Goal: Check status

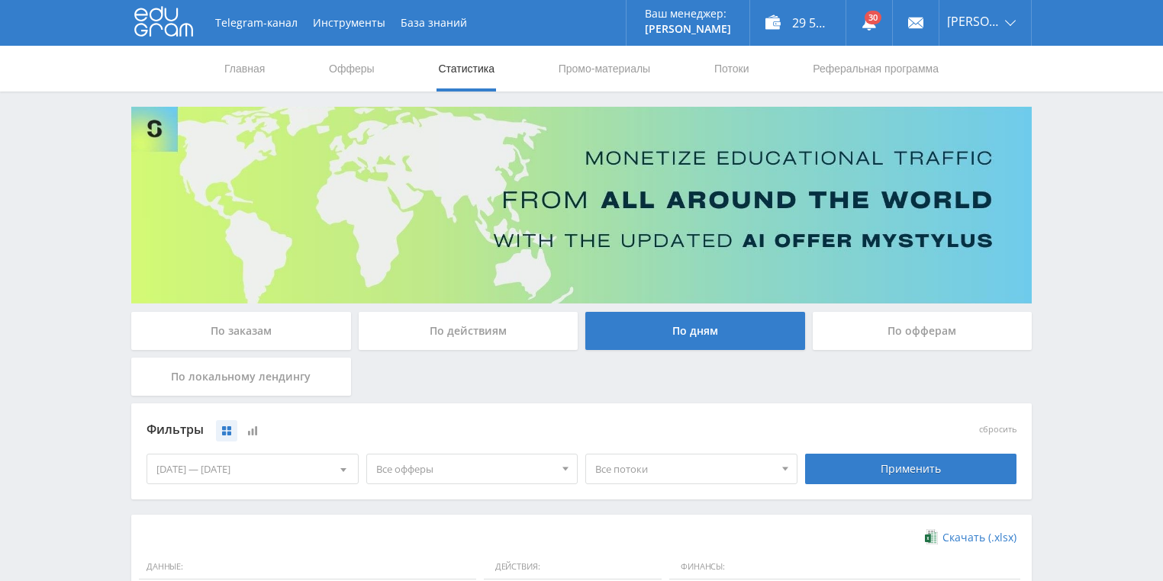
scroll to position [305, 0]
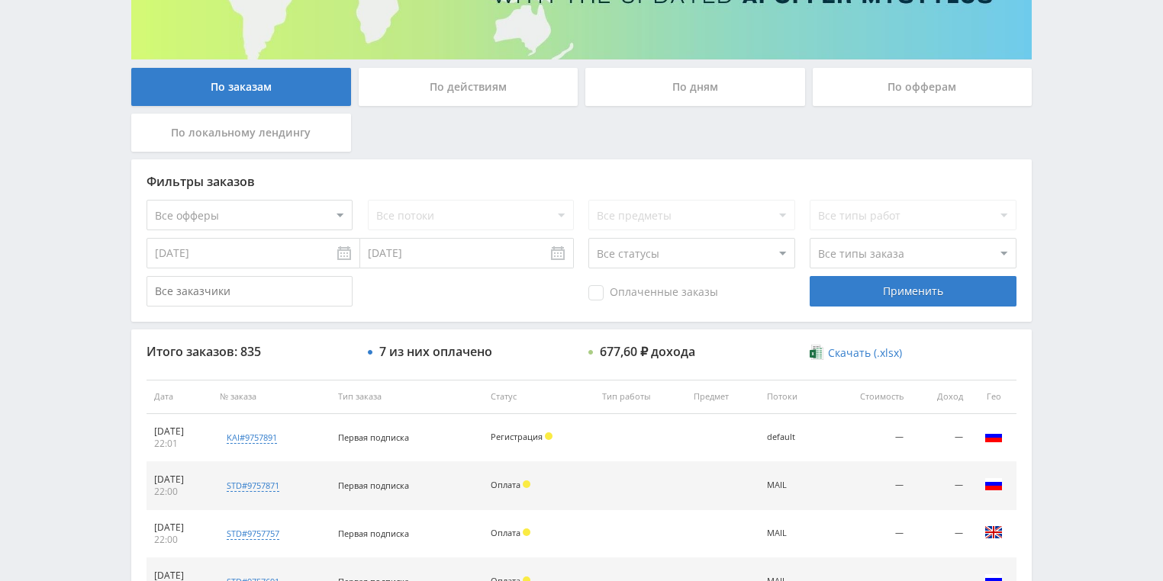
click at [460, 95] on div "По действиям" at bounding box center [469, 87] width 220 height 38
click at [0, 0] on input "По действиям" at bounding box center [0, 0] width 0 height 0
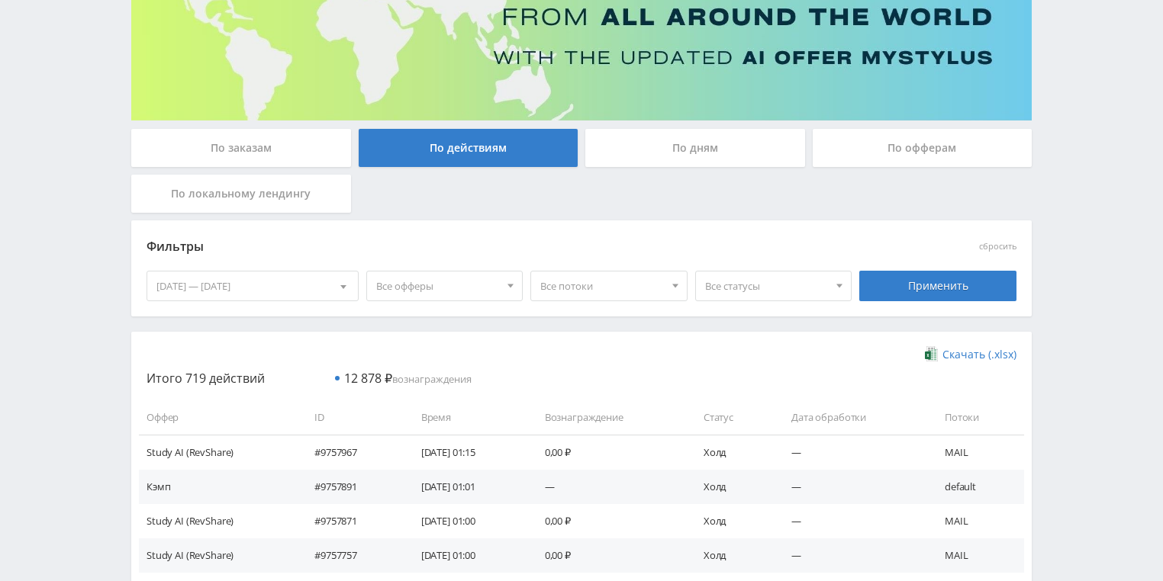
click at [693, 145] on div "По дням" at bounding box center [695, 148] width 220 height 38
click at [0, 0] on input "По дням" at bounding box center [0, 0] width 0 height 0
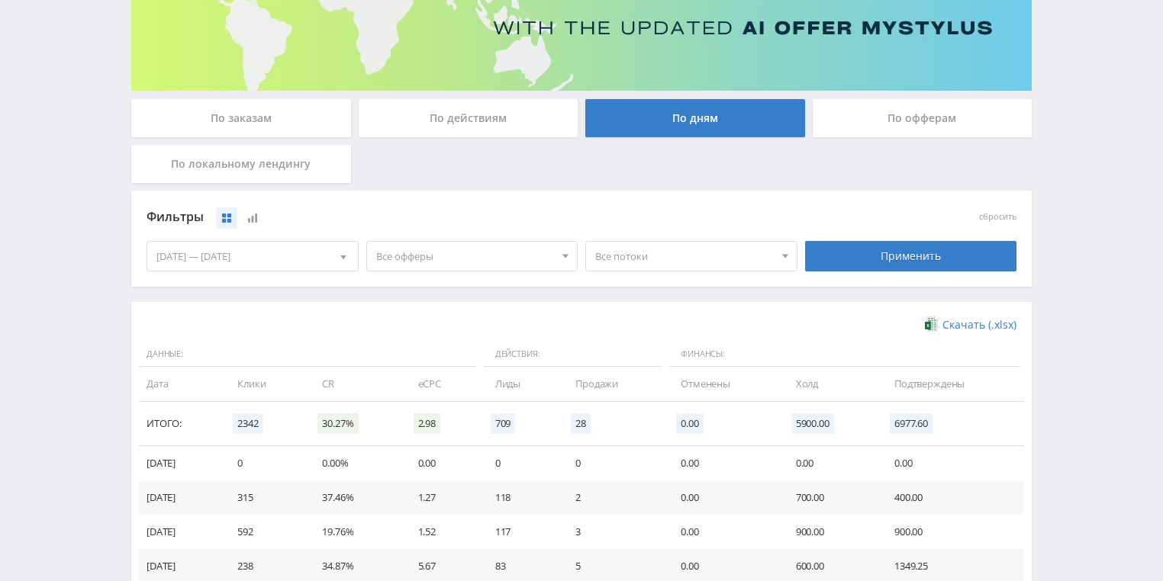
scroll to position [366, 0]
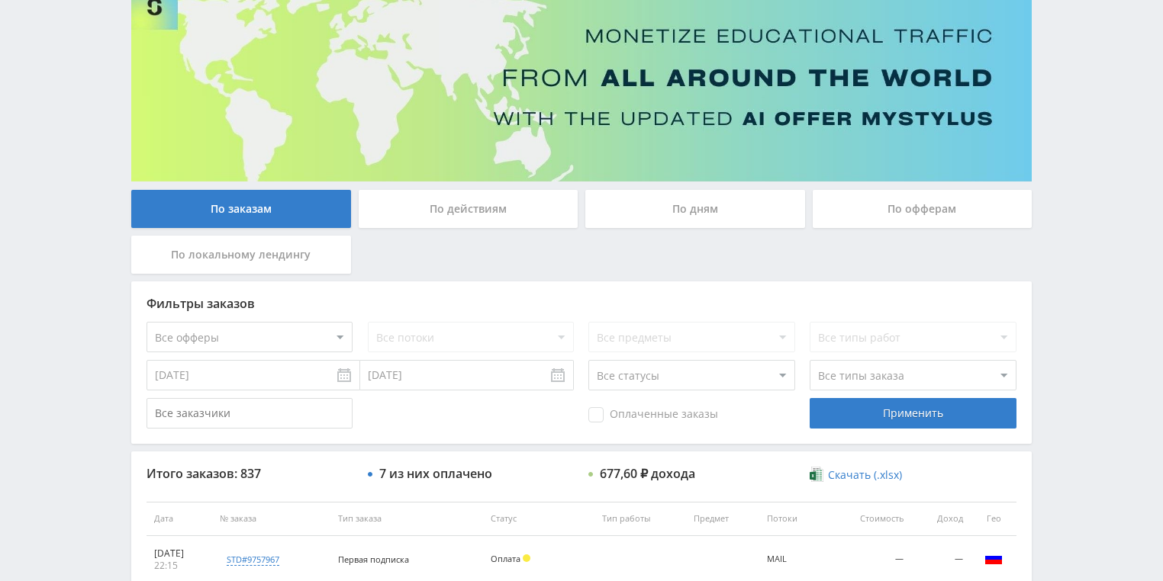
scroll to position [122, 0]
